Goal: Task Accomplishment & Management: Use online tool/utility

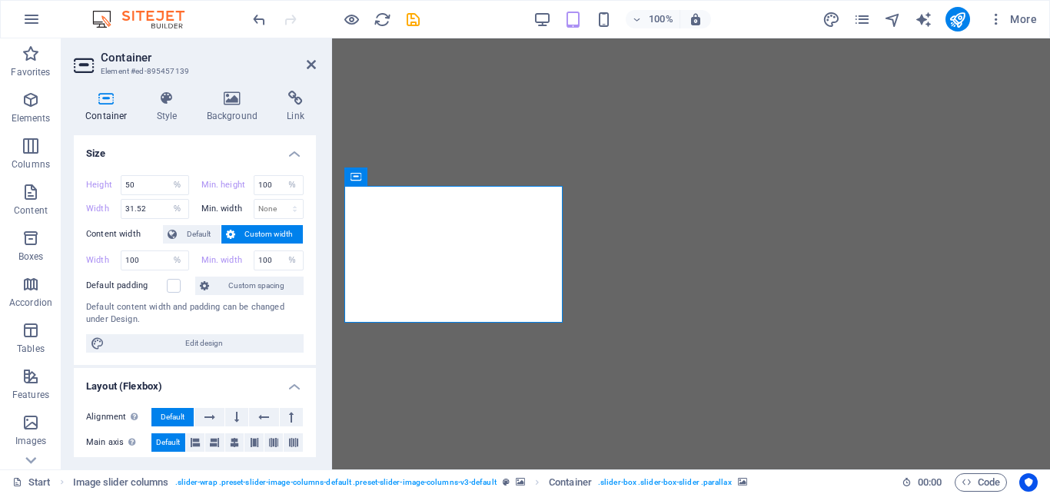
select select "%"
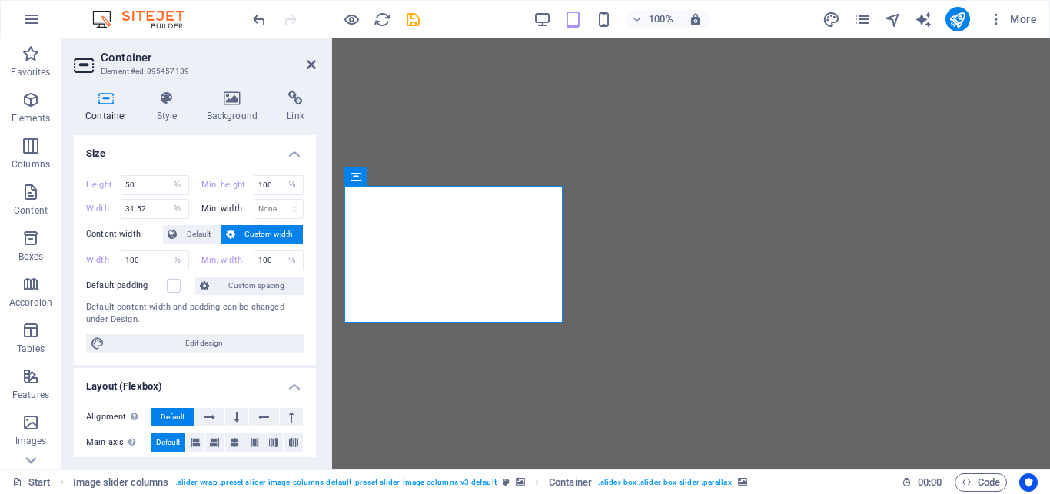
select select "region"
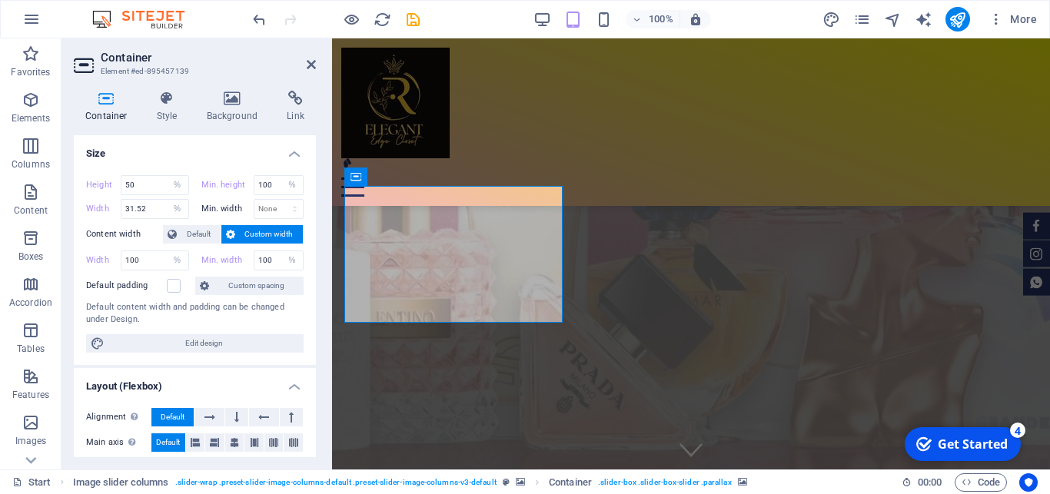
scroll to position [5716, 0]
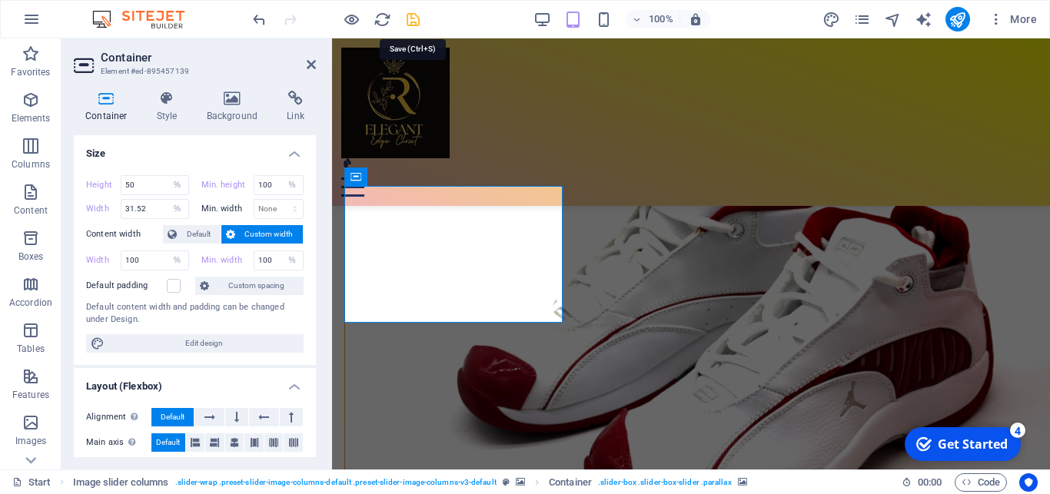
click at [416, 20] on icon "save" at bounding box center [413, 20] width 18 height 18
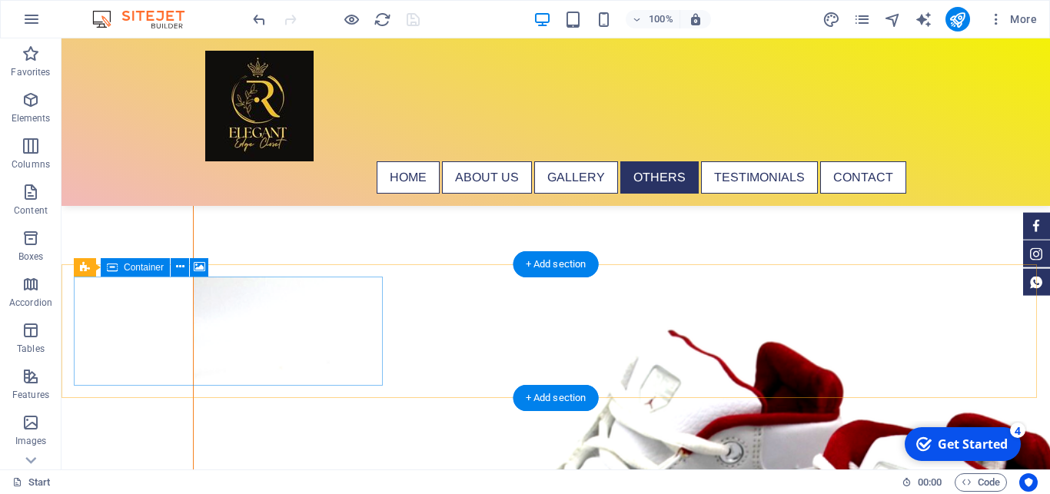
scroll to position [7073, 0]
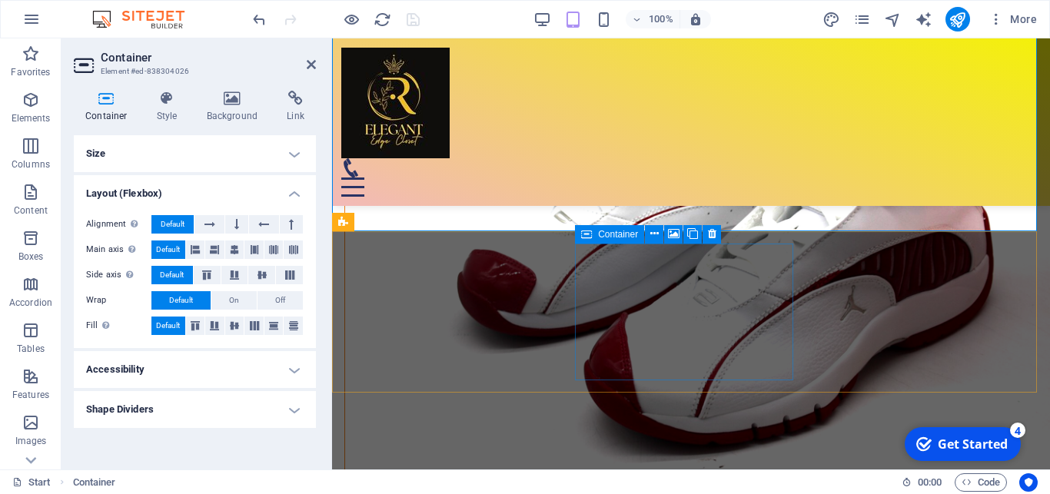
scroll to position [5577, 0]
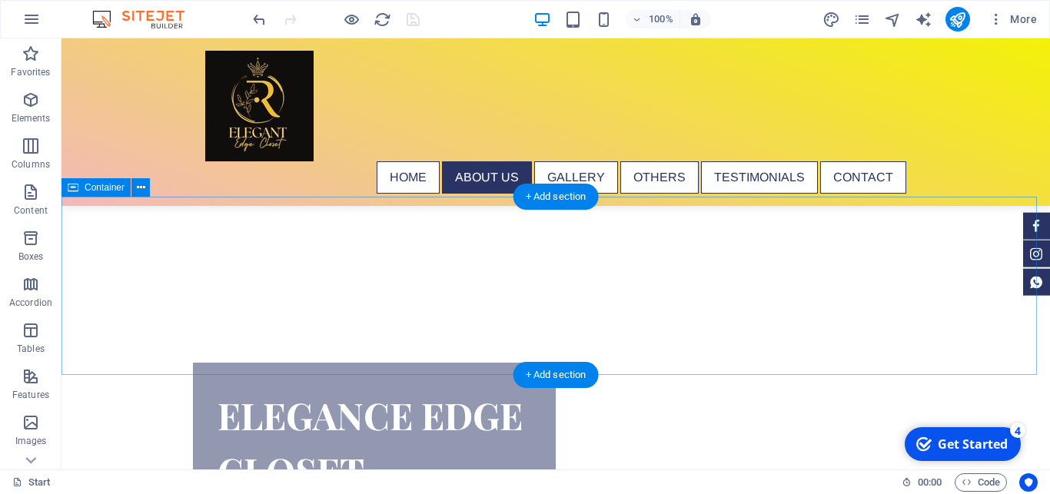
scroll to position [1176, 0]
